Goal: Task Accomplishment & Management: Manage account settings

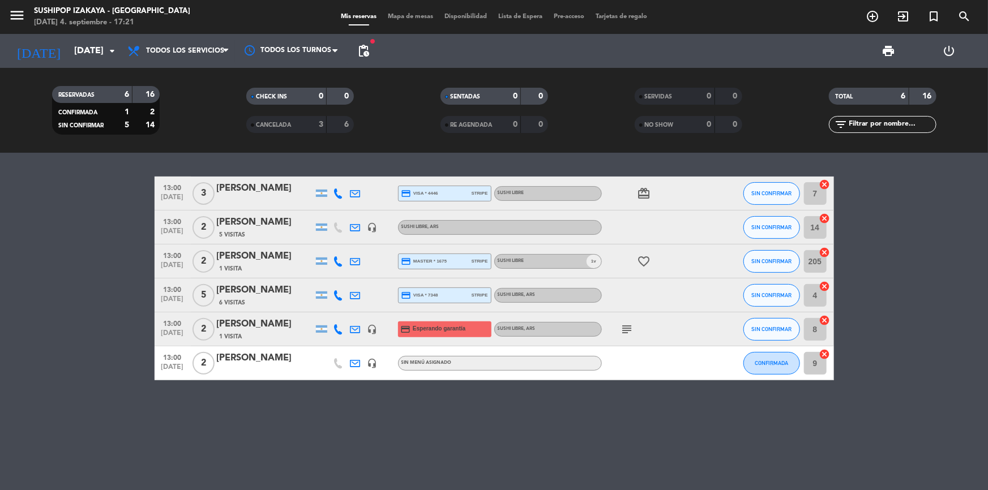
click at [93, 347] on bookings-row "13:00 [DATE] 3 [PERSON_NAME] credit_card visa * 4446 stripe SUSHI LIBRE card_gi…" at bounding box center [494, 279] width 988 height 204
click at [79, 49] on input "[DATE]" at bounding box center [128, 51] width 119 height 22
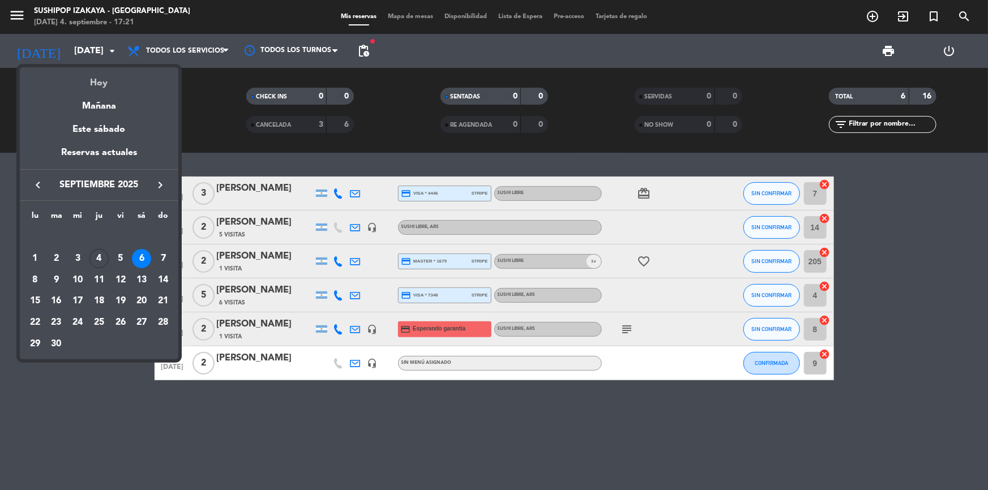
click at [103, 84] on div "Hoy" at bounding box center [99, 78] width 159 height 23
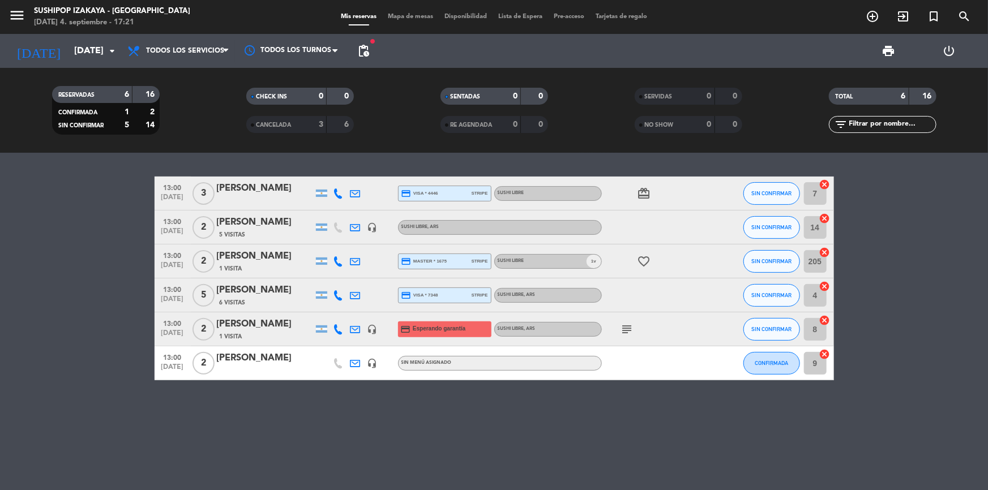
type input "[DEMOGRAPHIC_DATA][DATE]"
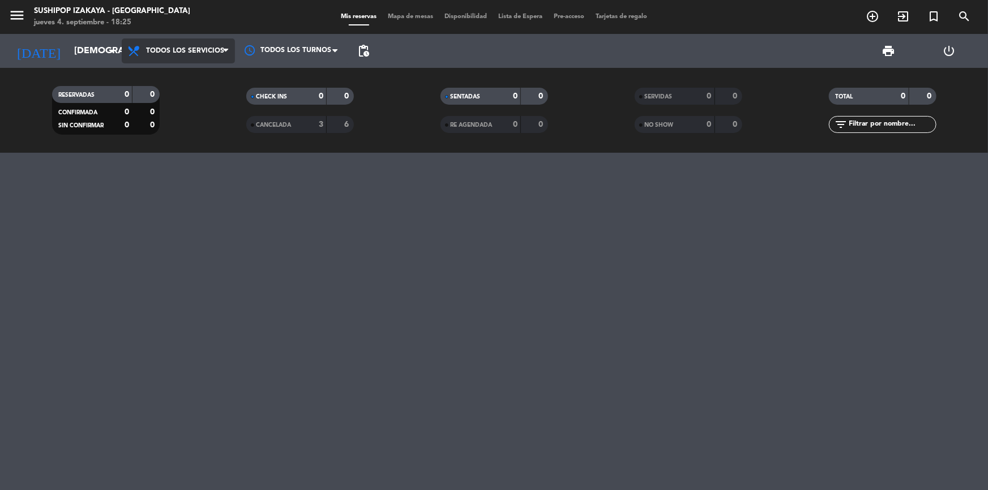
click at [206, 54] on span "Todos los servicios" at bounding box center [185, 51] width 78 height 8
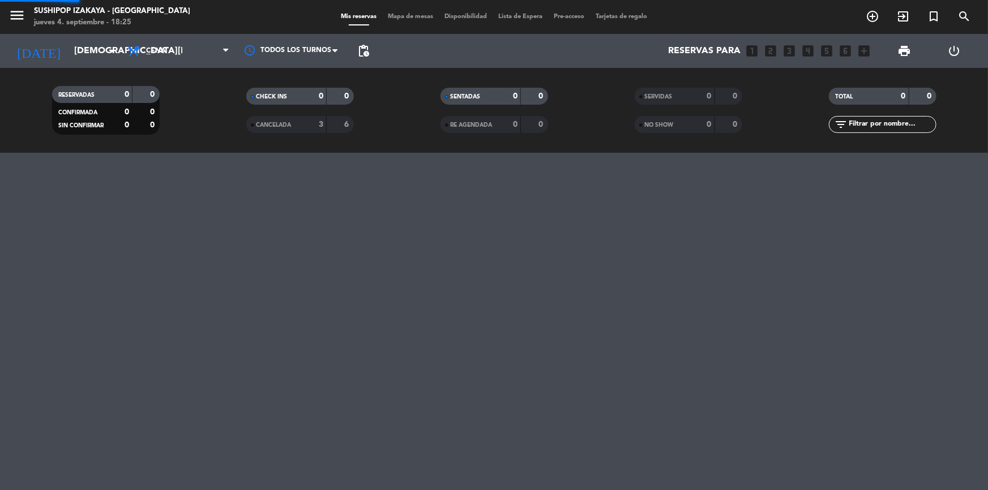
click at [159, 120] on div "menu Sushipop Izakaya - [GEOGRAPHIC_DATA] [DATE] 4. septiembre - 18:25 Mis rese…" at bounding box center [494, 76] width 988 height 153
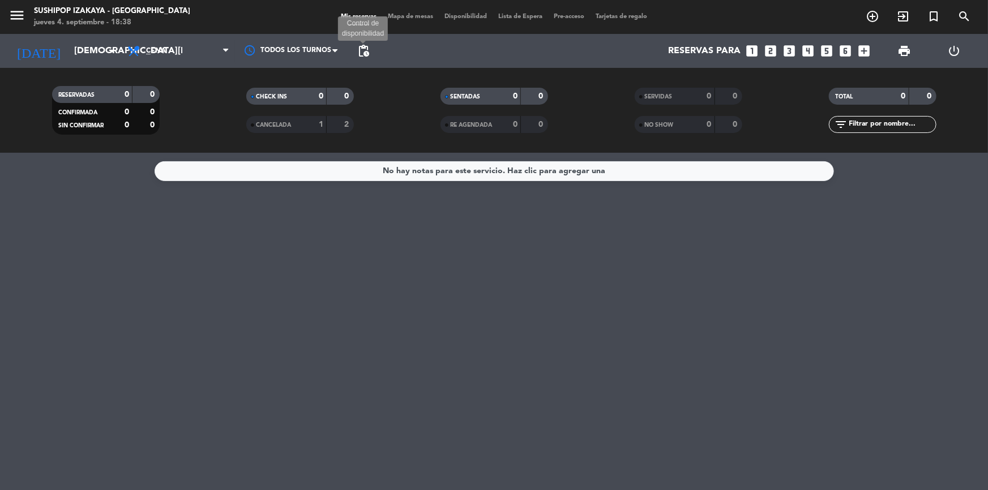
click at [358, 54] on span "pending_actions" at bounding box center [364, 51] width 14 height 14
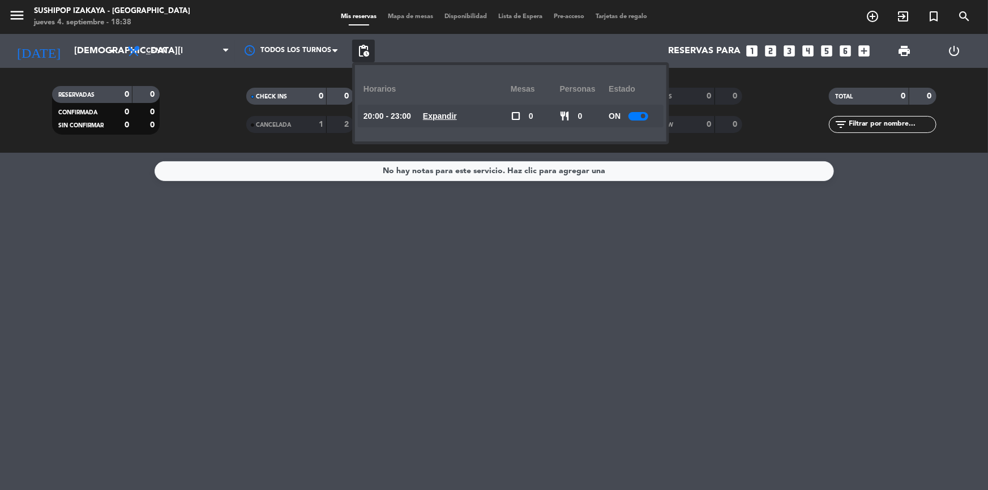
drag, startPoint x: 464, startPoint y: 118, endPoint x: 472, endPoint y: 126, distance: 11.2
click at [457, 118] on u "Expandir" at bounding box center [440, 116] width 34 height 9
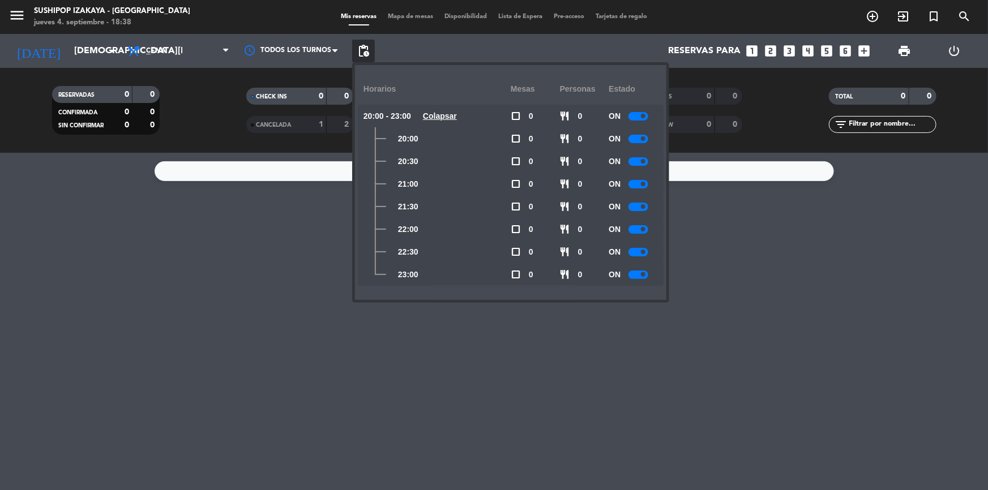
click at [646, 275] on span at bounding box center [643, 274] width 5 height 5
drag, startPoint x: 641, startPoint y: 249, endPoint x: 636, endPoint y: 227, distance: 23.1
click at [641, 242] on div "ON" at bounding box center [633, 252] width 49 height 23
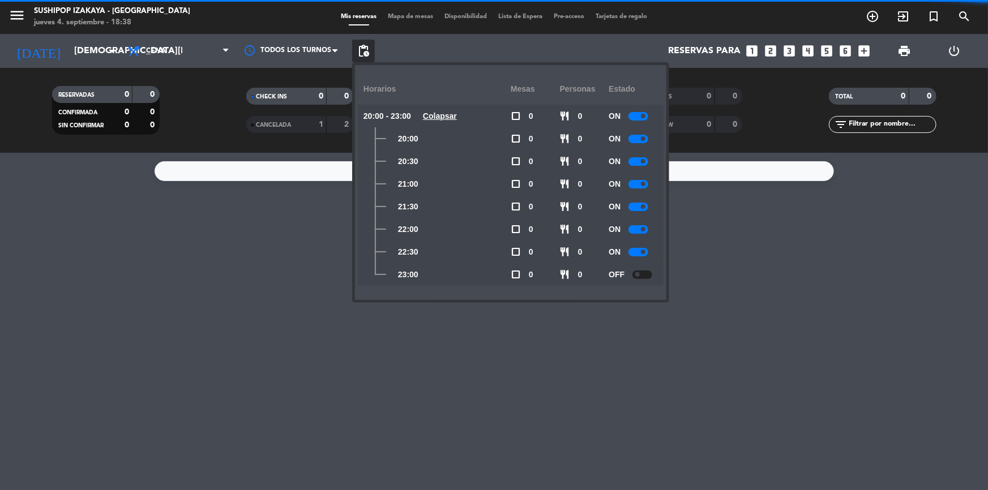
click at [637, 225] on div at bounding box center [639, 229] width 20 height 8
click at [644, 252] on span at bounding box center [643, 252] width 5 height 5
click at [730, 305] on div "No hay notas para este servicio. Haz clic para agregar una" at bounding box center [494, 322] width 988 height 338
